Goal: Transaction & Acquisition: Purchase product/service

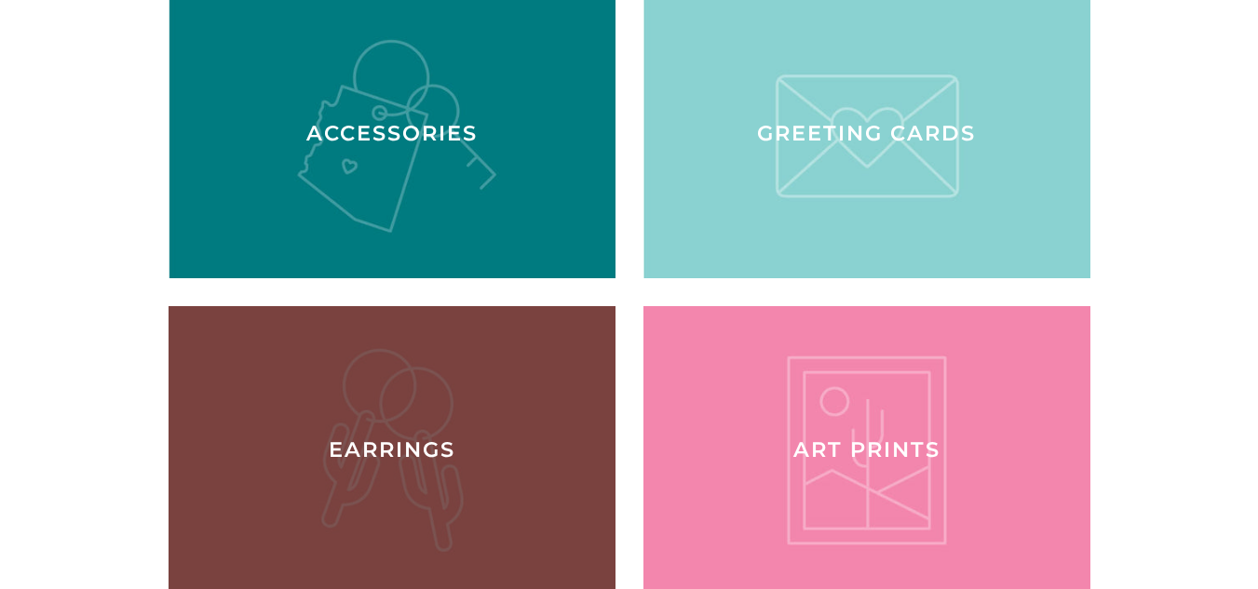
scroll to position [335, 0]
click at [447, 425] on div at bounding box center [391, 450] width 460 height 297
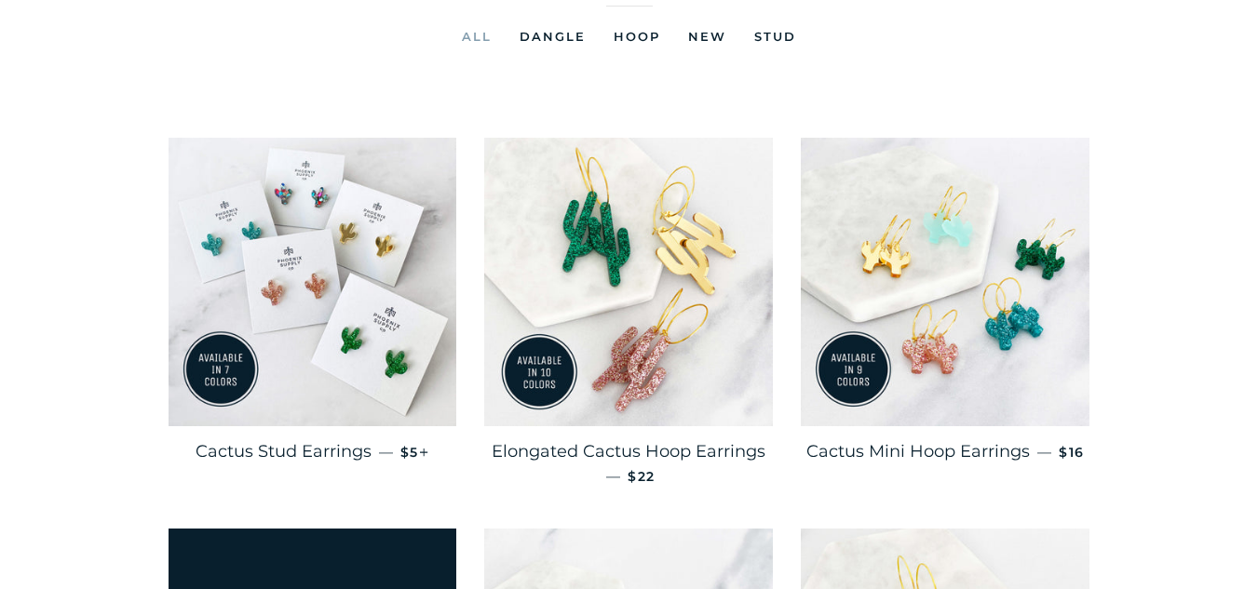
scroll to position [253, 0]
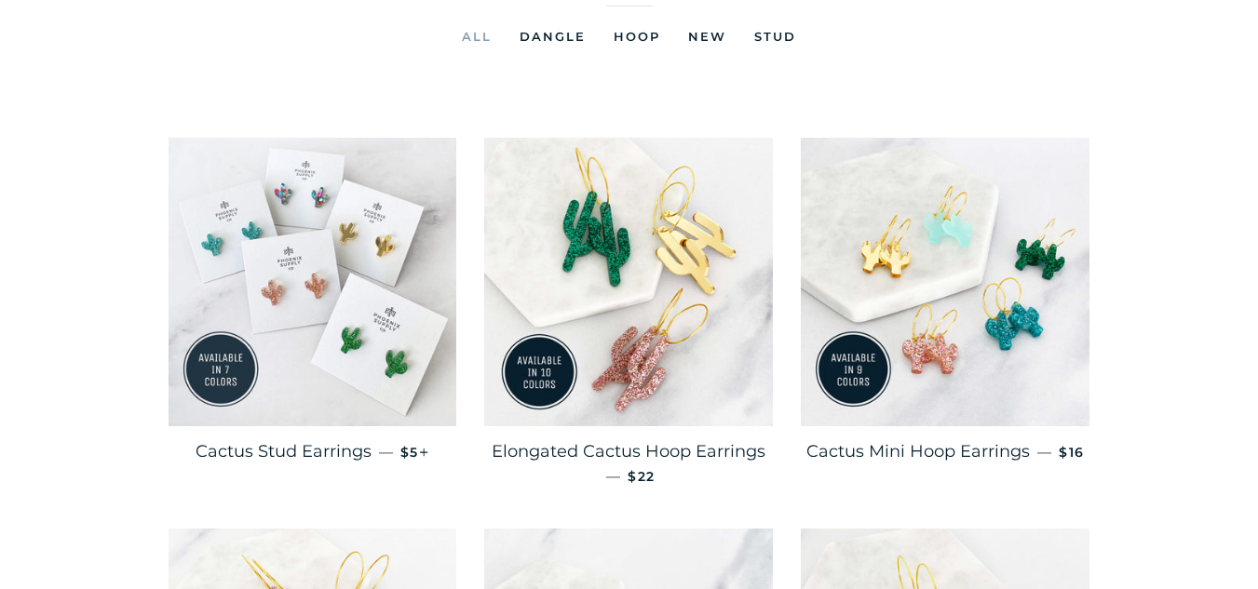
click at [317, 346] on img at bounding box center [313, 282] width 289 height 289
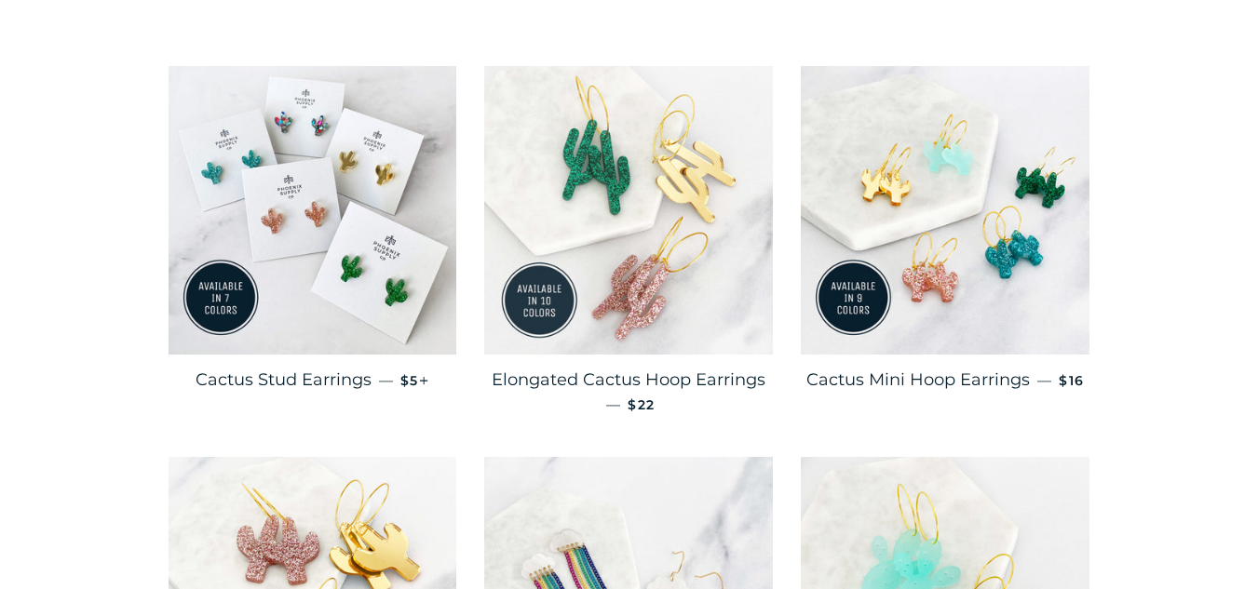
scroll to position [323, 0]
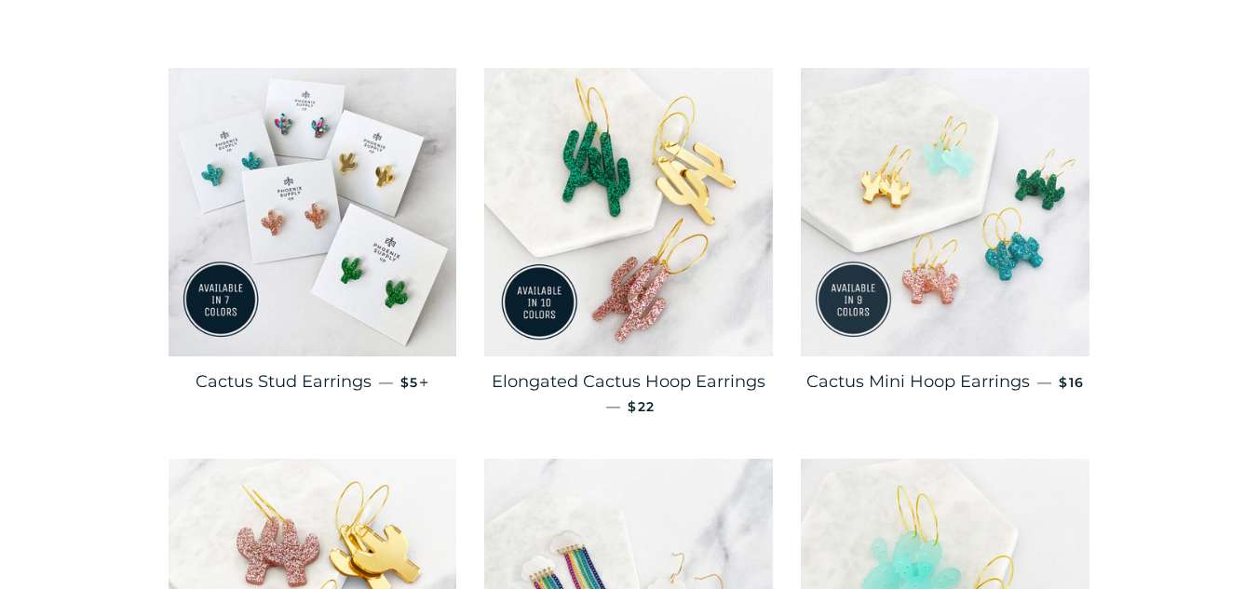
click at [847, 255] on img at bounding box center [945, 212] width 289 height 289
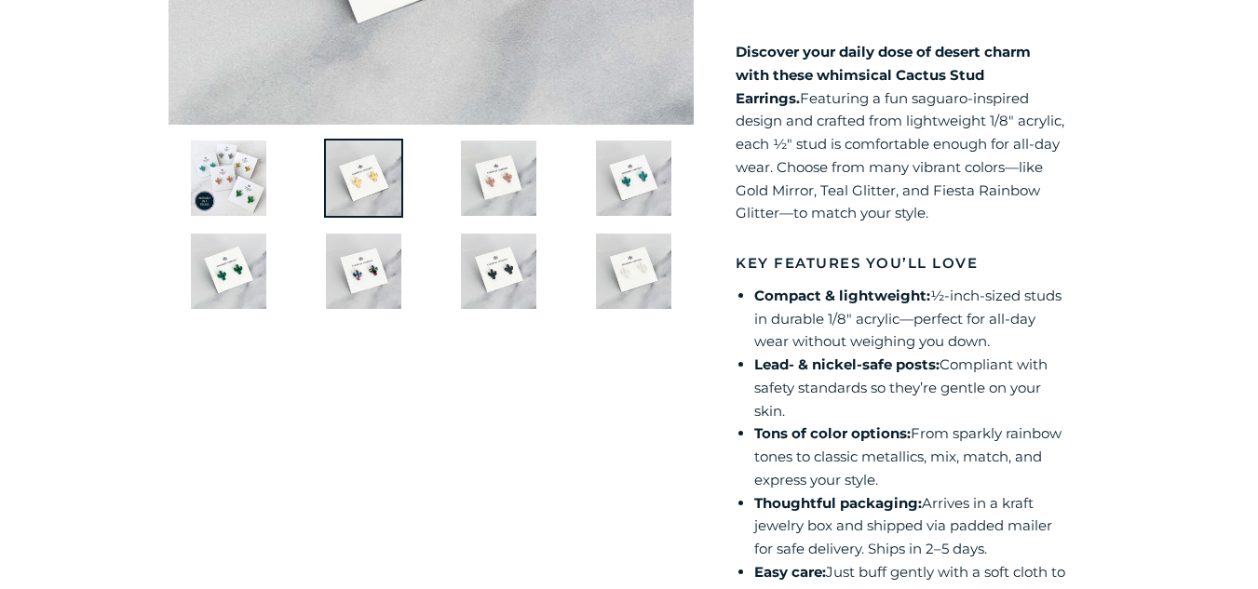
scroll to position [604, 0]
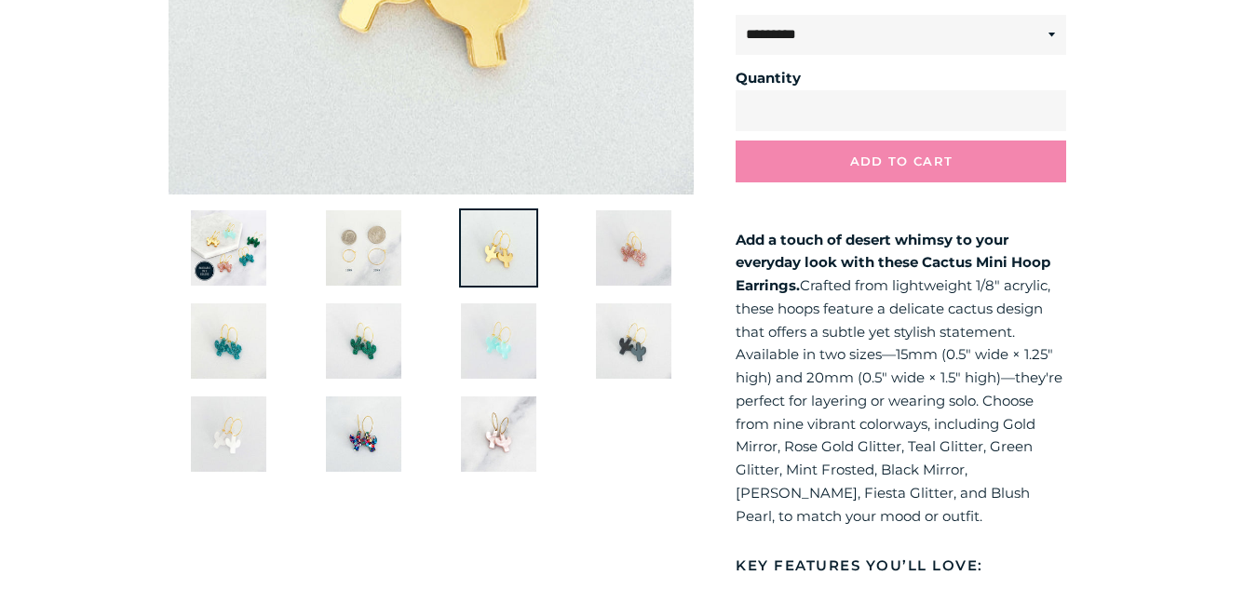
scroll to position [536, 0]
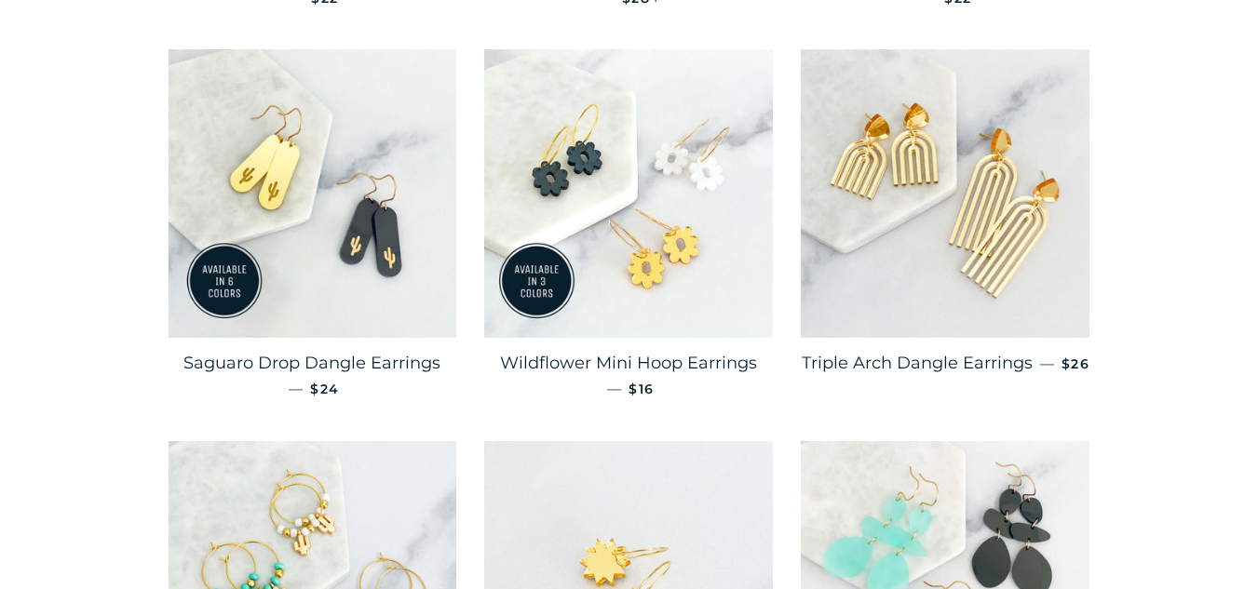
scroll to position [1121, 0]
